Goal: Navigation & Orientation: Find specific page/section

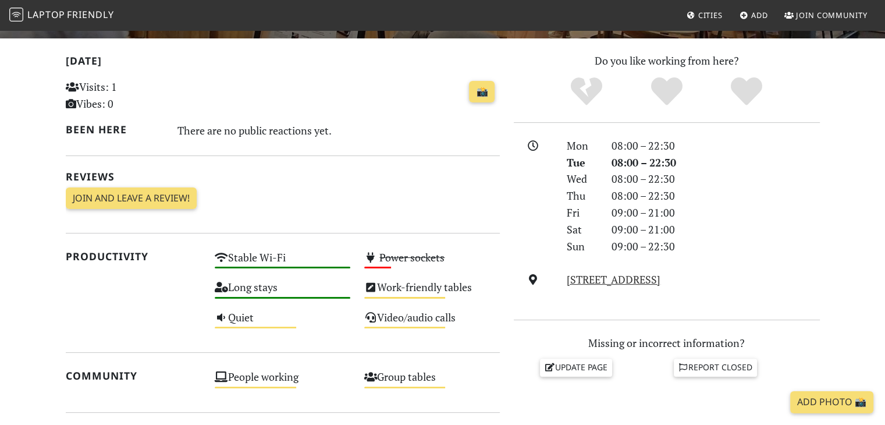
scroll to position [291, 0]
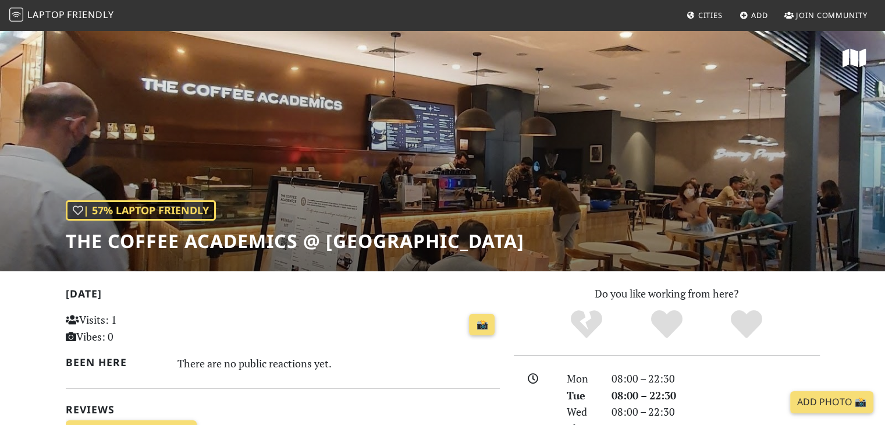
click at [88, 11] on span "Friendly" at bounding box center [90, 14] width 47 height 13
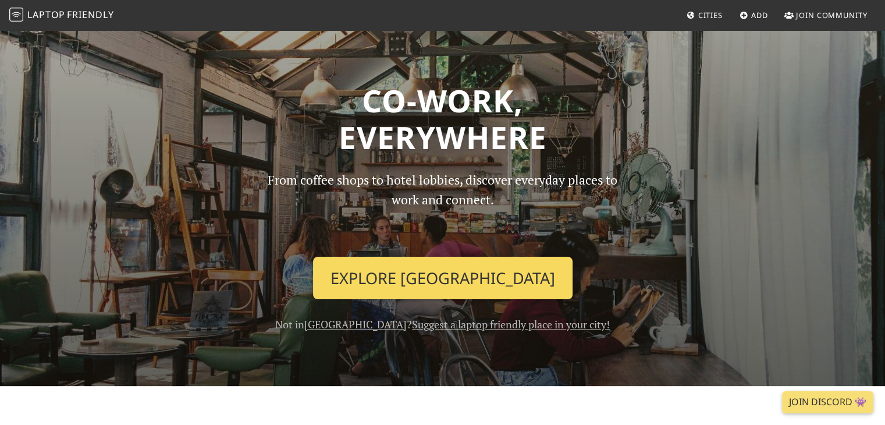
click at [428, 289] on link "Explore Singapore" at bounding box center [443, 278] width 260 height 43
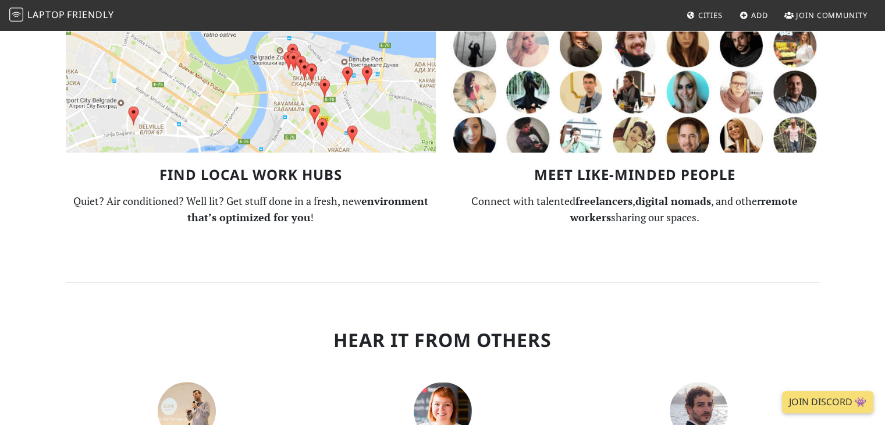
scroll to position [757, 0]
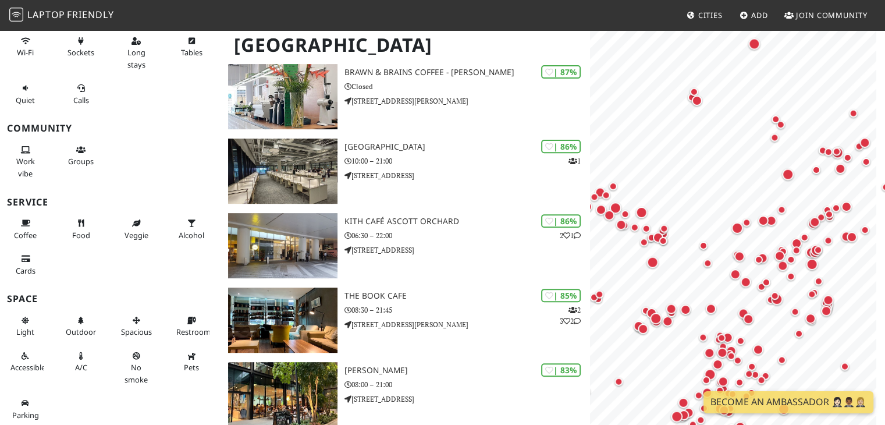
click at [882, 262] on div "MapLibre | Protomaps © OpenStreetMap" at bounding box center [737, 241] width 295 height 425
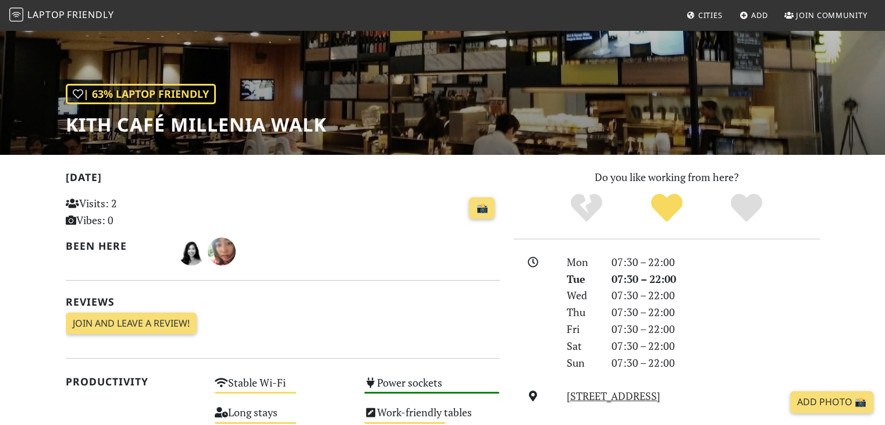
scroll to position [58, 0]
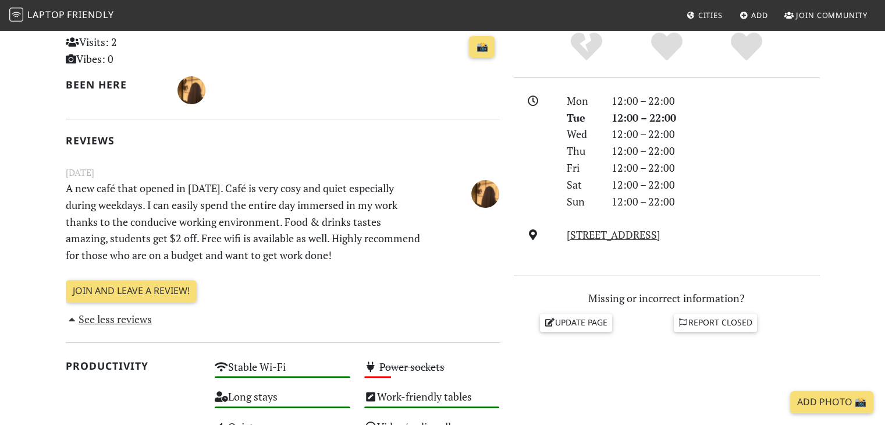
scroll to position [349, 0]
